Goal: Browse casually: Explore the website without a specific task or goal

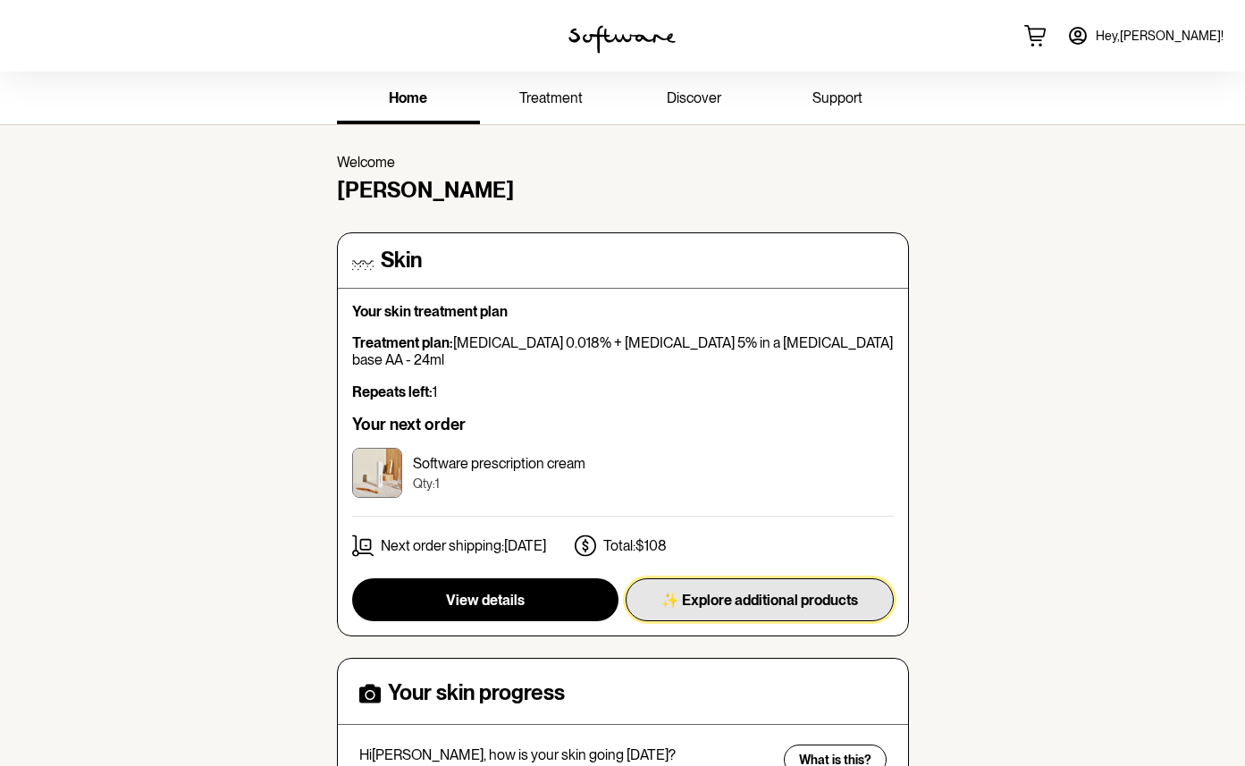
click at [686, 592] on span "✨ Explore additional products" at bounding box center [760, 600] width 197 height 17
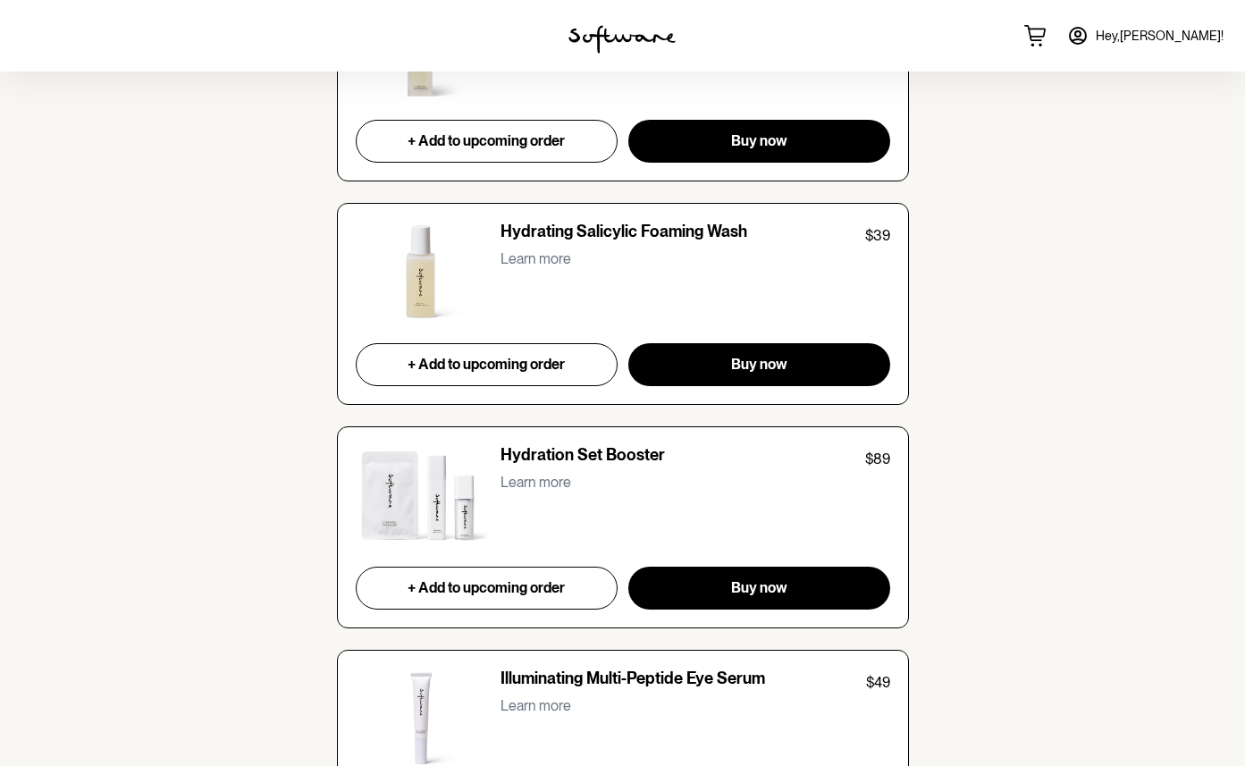
scroll to position [3487, 0]
